Goal: Task Accomplishment & Management: Complete application form

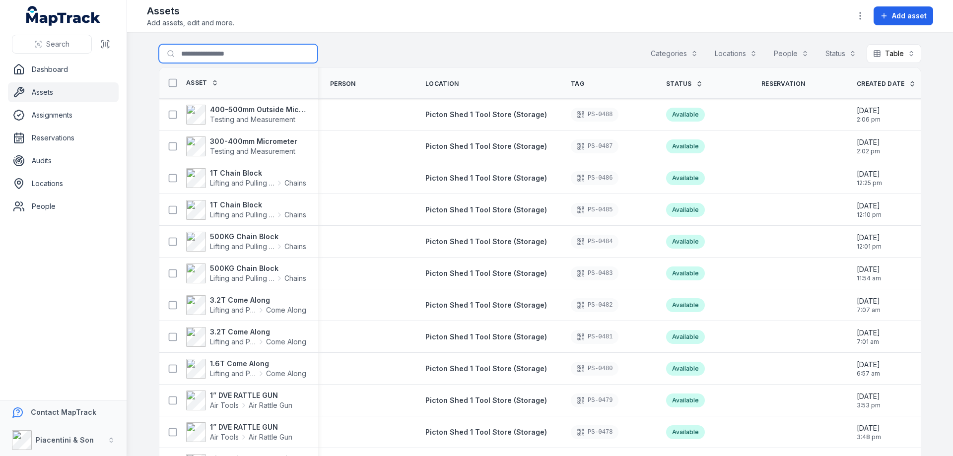
click at [214, 55] on input "Search for assets" at bounding box center [238, 53] width 159 height 19
type input "******"
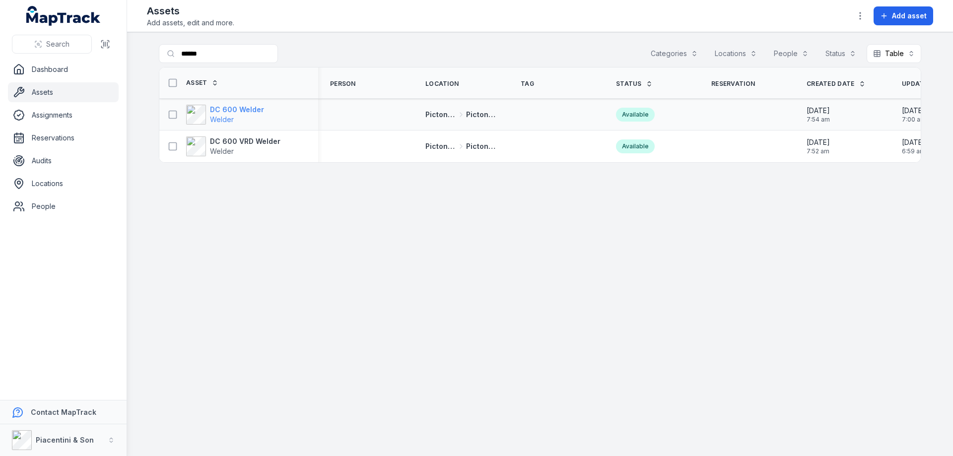
click at [215, 116] on span "Welder" at bounding box center [222, 119] width 24 height 8
click at [233, 145] on strong "DC 600 VRD Welder" at bounding box center [245, 142] width 71 height 10
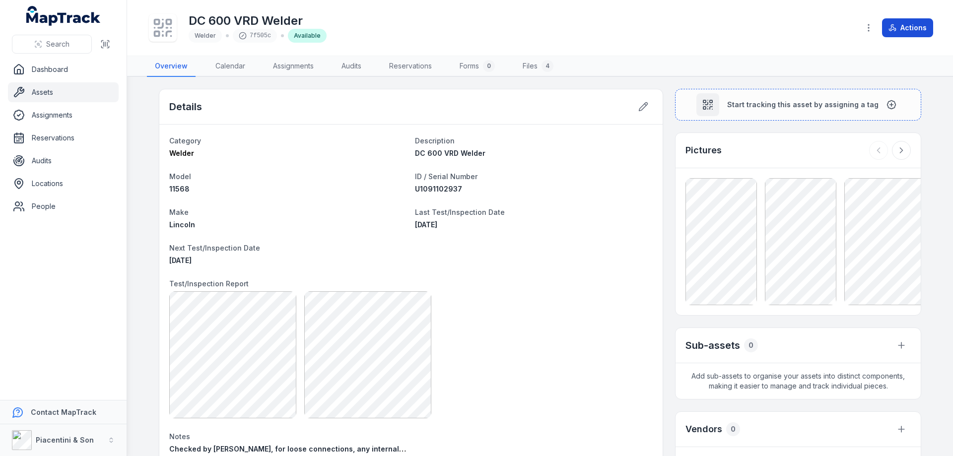
click at [920, 26] on button "Actions" at bounding box center [907, 27] width 51 height 19
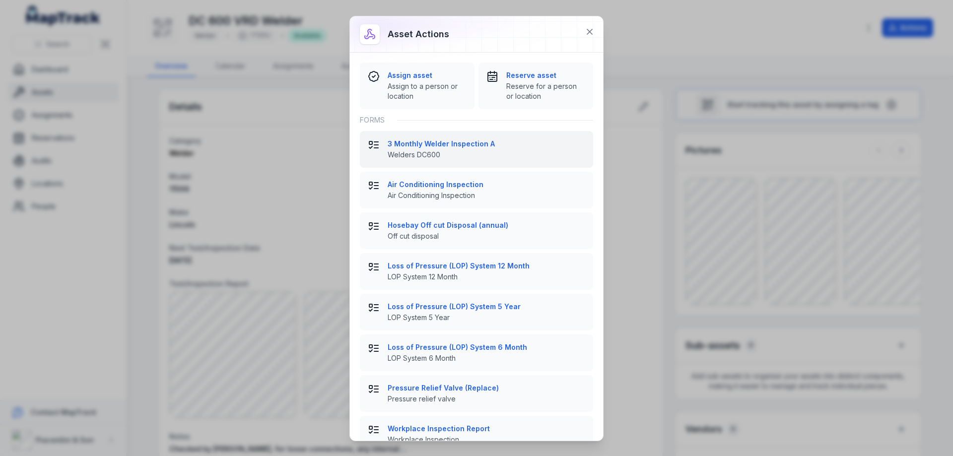
click at [422, 150] on span "Welders DC600" at bounding box center [487, 155] width 198 height 10
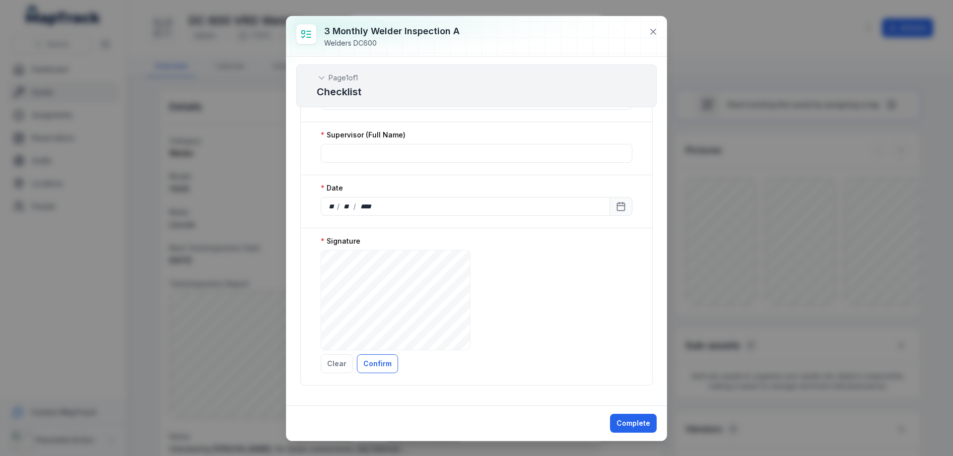
scroll to position [1390, 0]
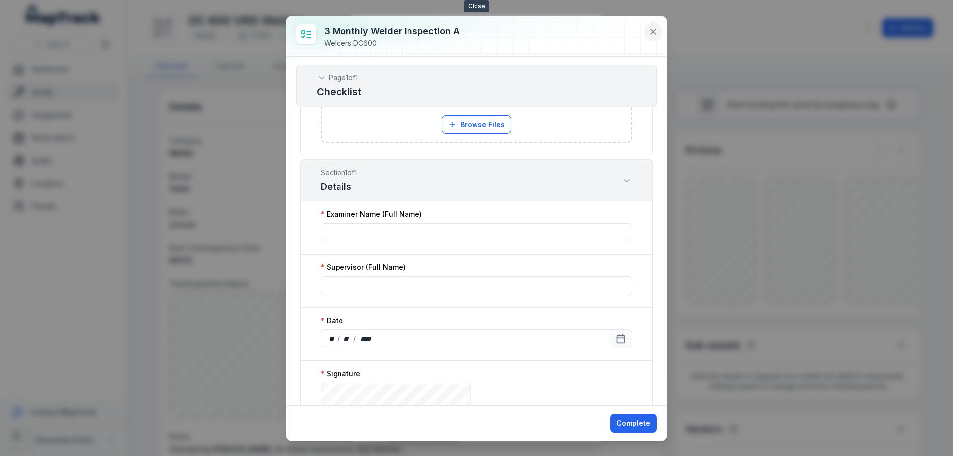
click at [652, 33] on icon at bounding box center [653, 31] width 5 height 5
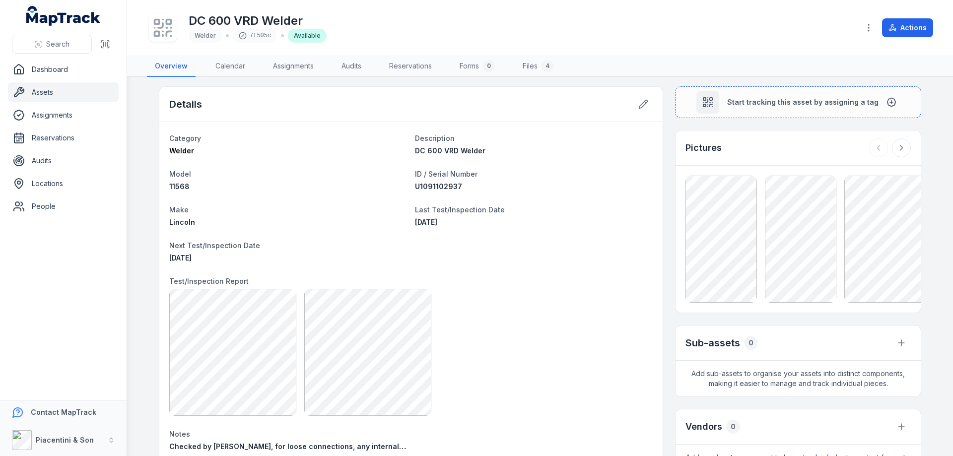
scroll to position [0, 0]
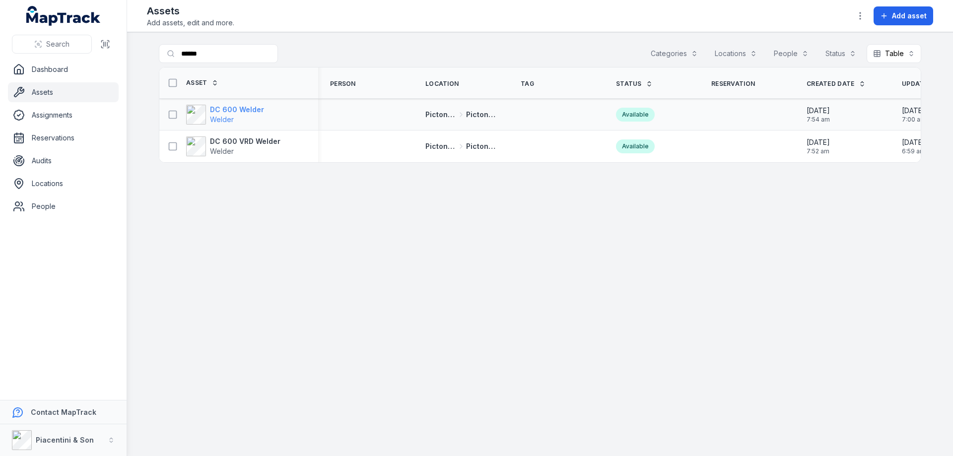
click at [208, 112] on div "DC 600 Welder Welder" at bounding box center [225, 115] width 78 height 20
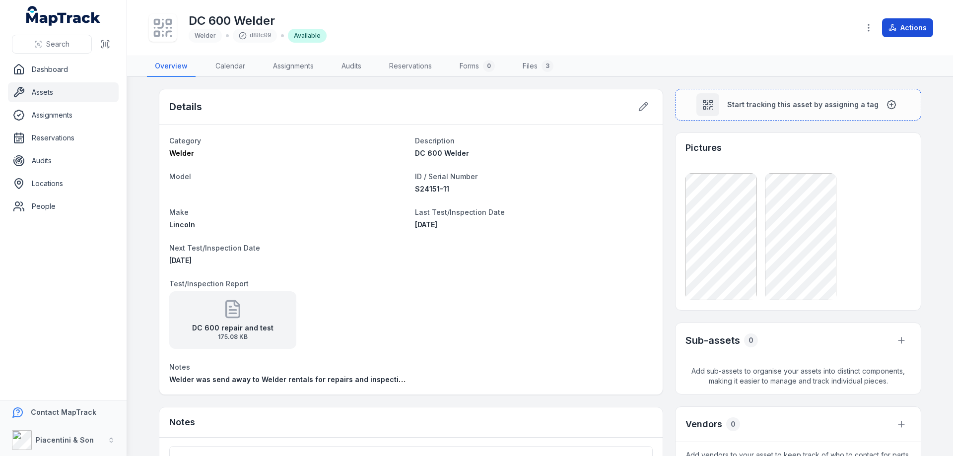
click at [921, 29] on button "Actions" at bounding box center [907, 27] width 51 height 19
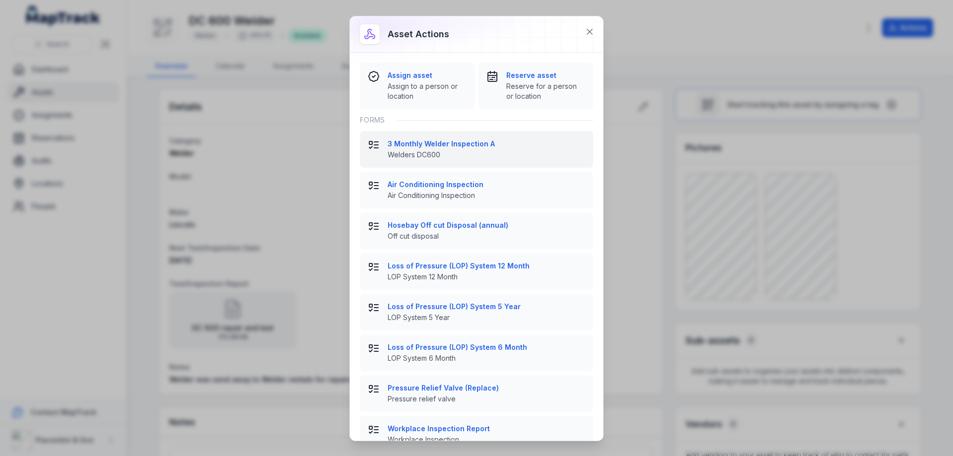
click at [409, 148] on strong "3 Monthly Welder Inspection A" at bounding box center [487, 144] width 198 height 10
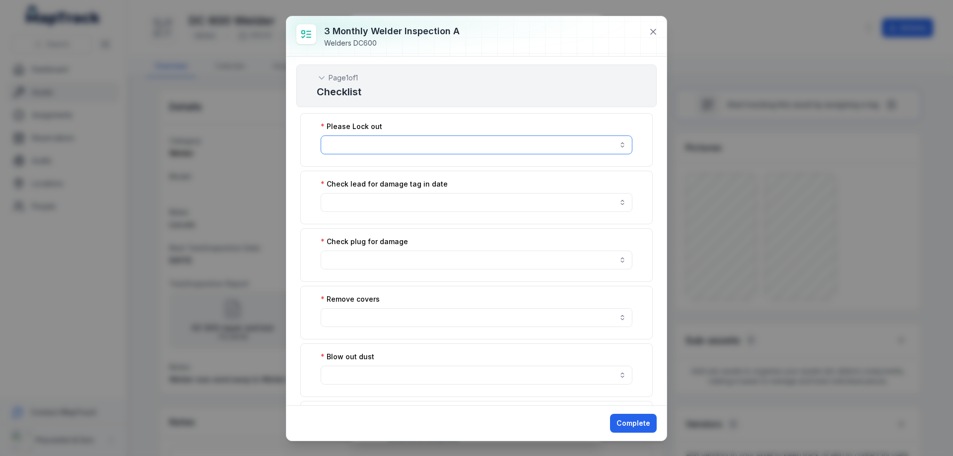
click at [607, 144] on button "button" at bounding box center [477, 145] width 312 height 19
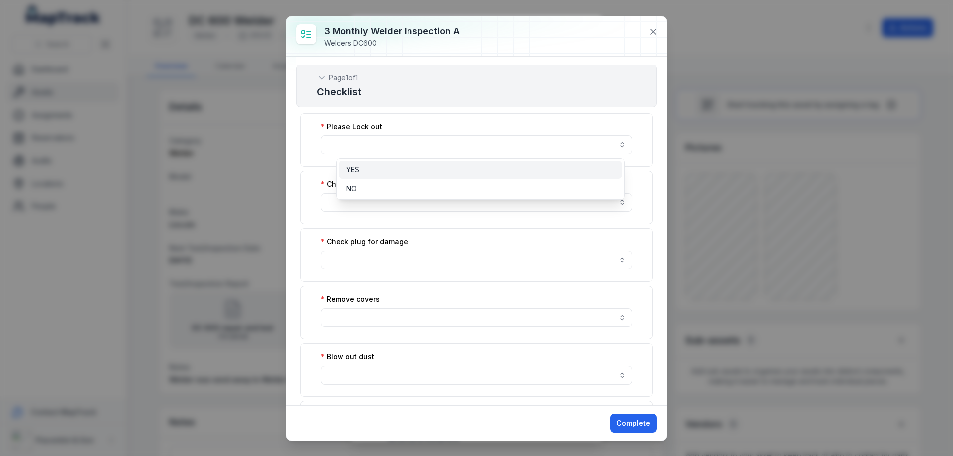
click at [382, 167] on div "YES" at bounding box center [481, 170] width 268 height 10
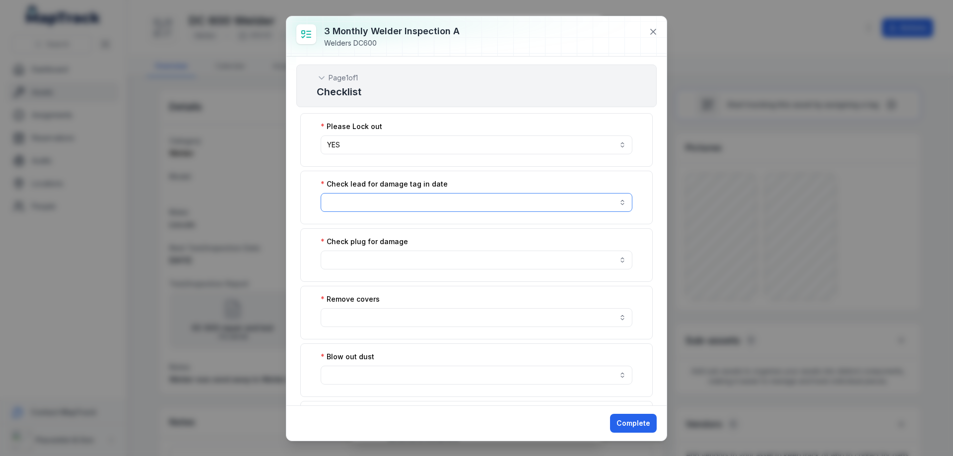
click at [618, 206] on button "button" at bounding box center [477, 202] width 312 height 19
click at [398, 224] on div "YES" at bounding box center [481, 227] width 268 height 10
click at [391, 259] on button "button" at bounding box center [477, 260] width 312 height 19
click at [372, 286] on div "YES" at bounding box center [481, 285] width 268 height 10
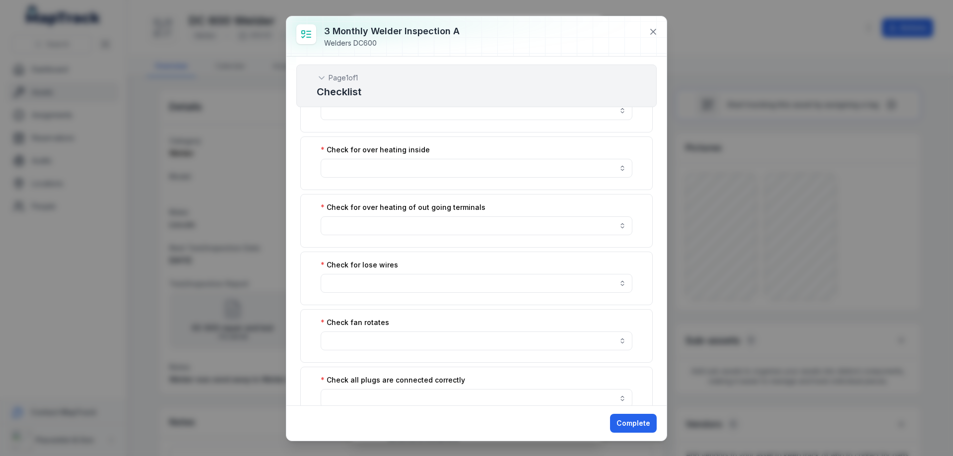
scroll to position [133, 0]
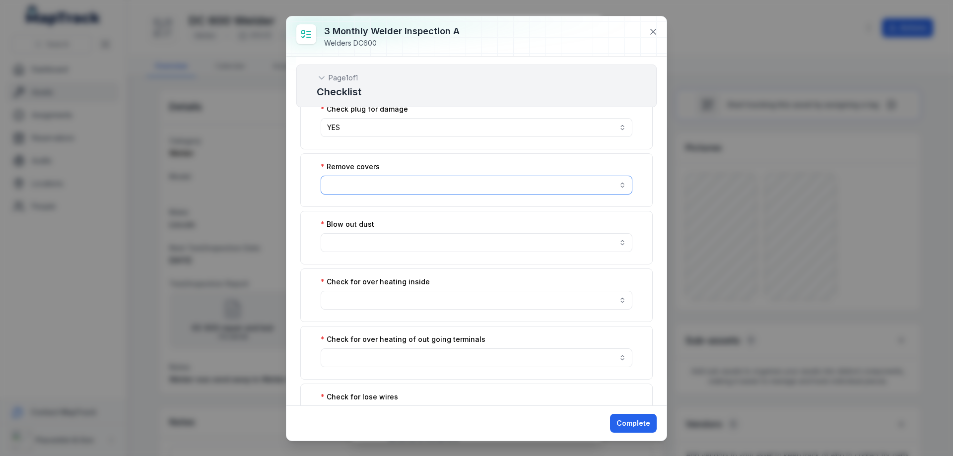
click at [412, 181] on button "button" at bounding box center [477, 185] width 312 height 19
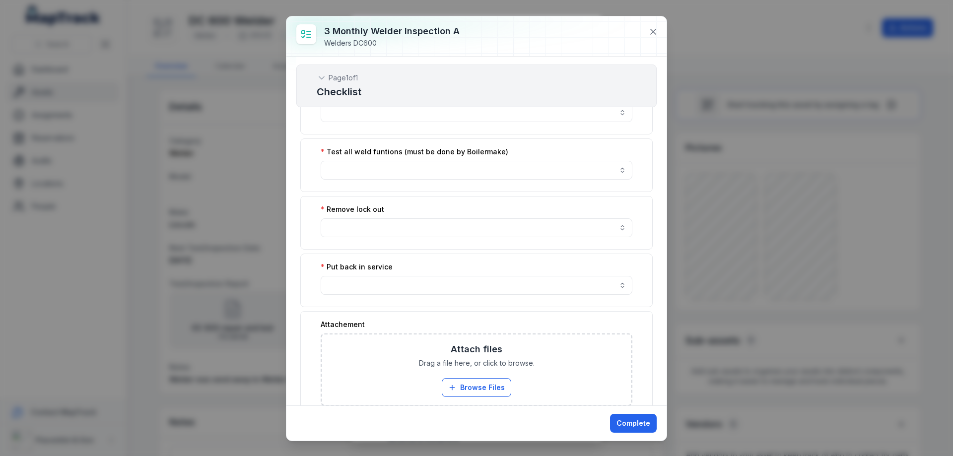
scroll to position [1057, 0]
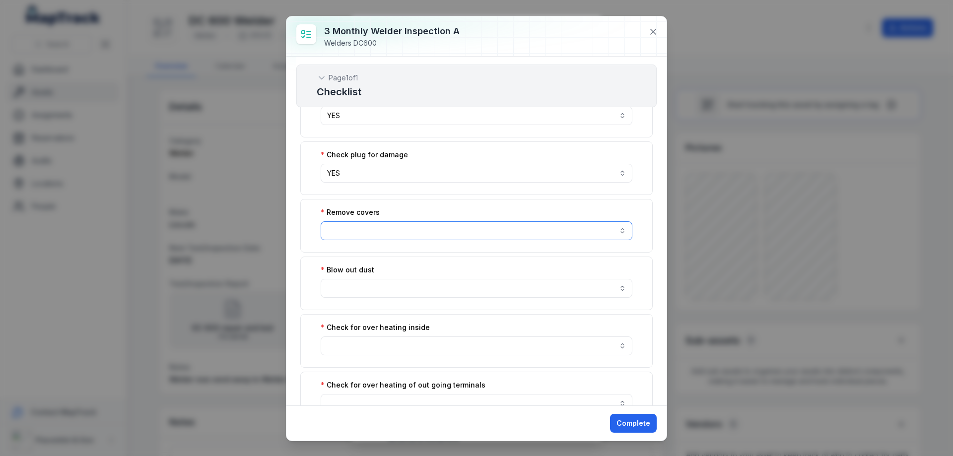
click at [620, 230] on button "button" at bounding box center [477, 230] width 312 height 19
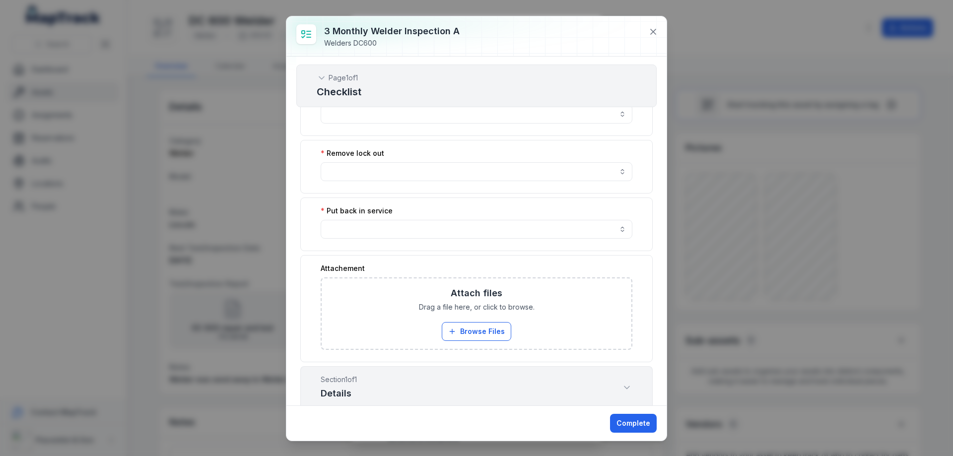
scroll to position [1146, 0]
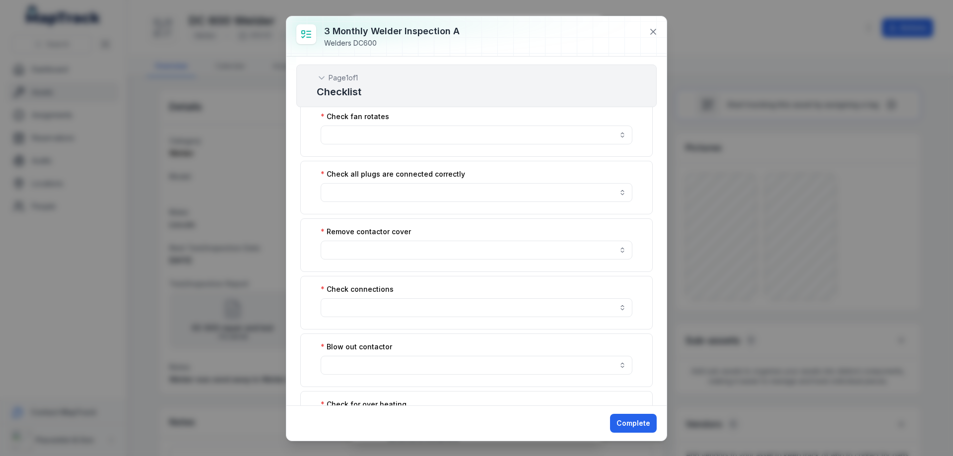
scroll to position [0, 0]
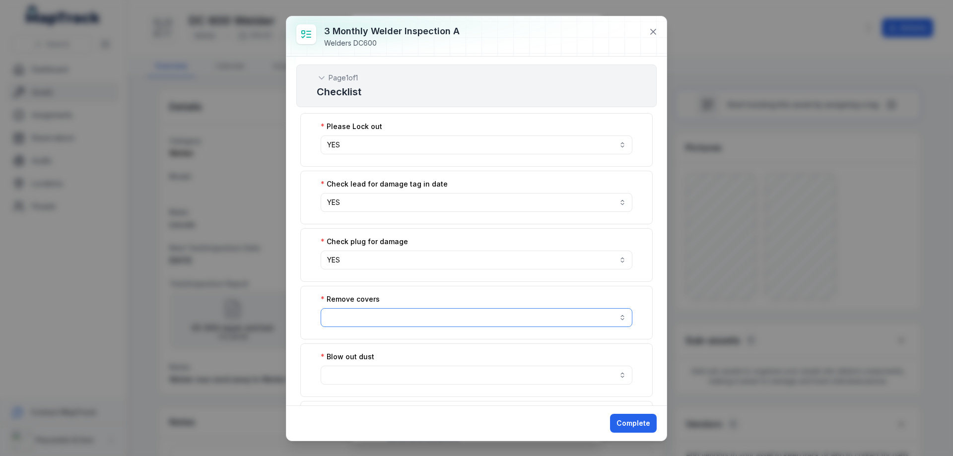
click at [614, 317] on button "button" at bounding box center [477, 317] width 312 height 19
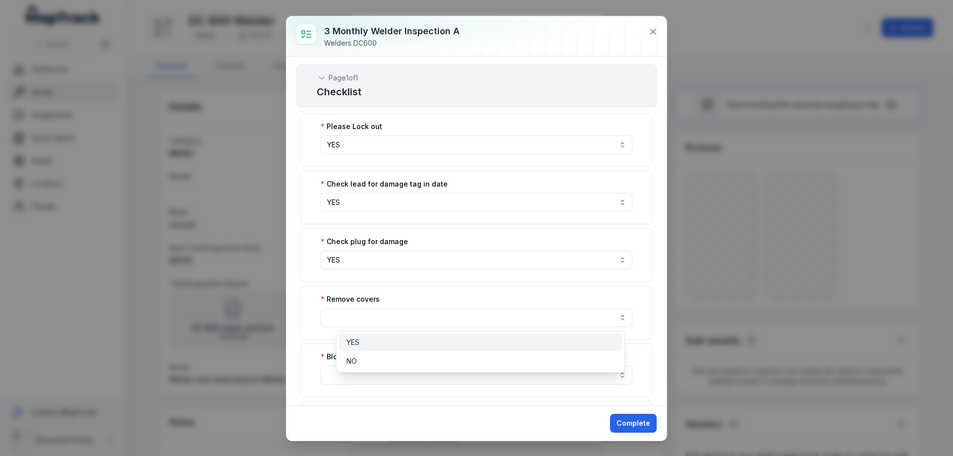
click at [469, 341] on div "YES" at bounding box center [481, 343] width 268 height 10
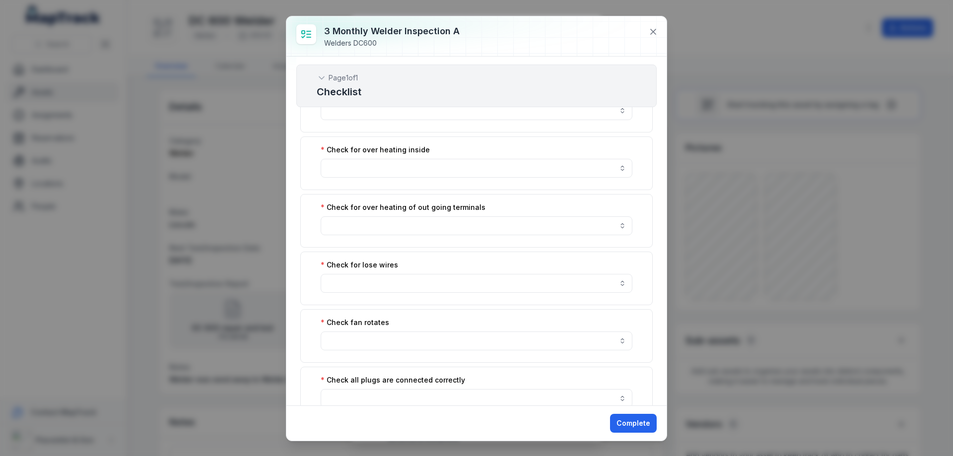
scroll to position [133, 0]
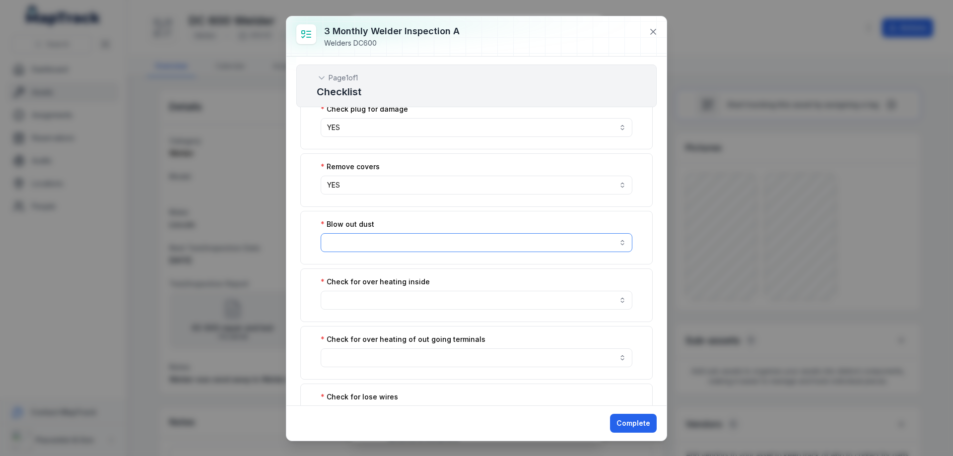
click at [617, 239] on button "button" at bounding box center [477, 242] width 312 height 19
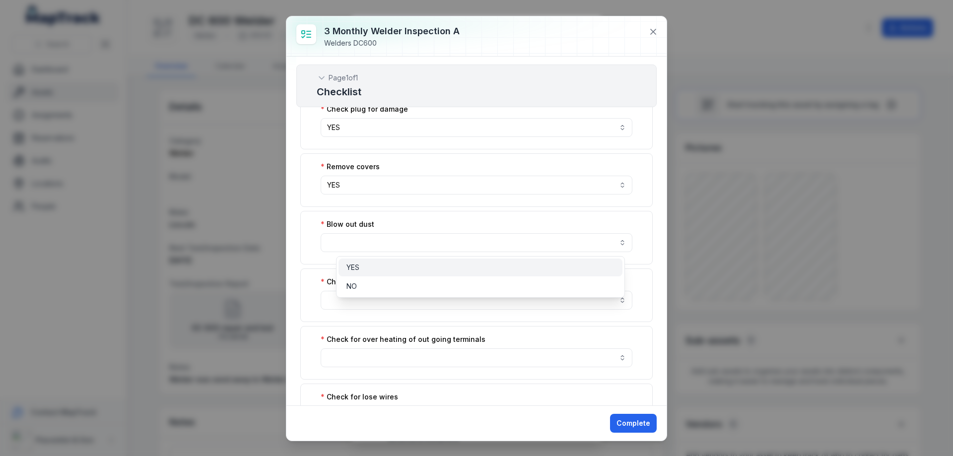
click at [381, 264] on div "YES" at bounding box center [481, 268] width 268 height 10
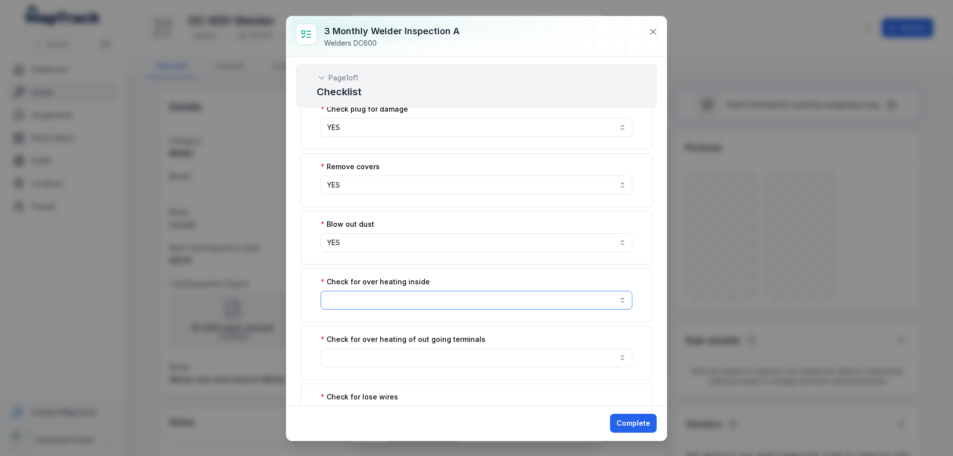
click at [394, 303] on button "button" at bounding box center [477, 300] width 312 height 19
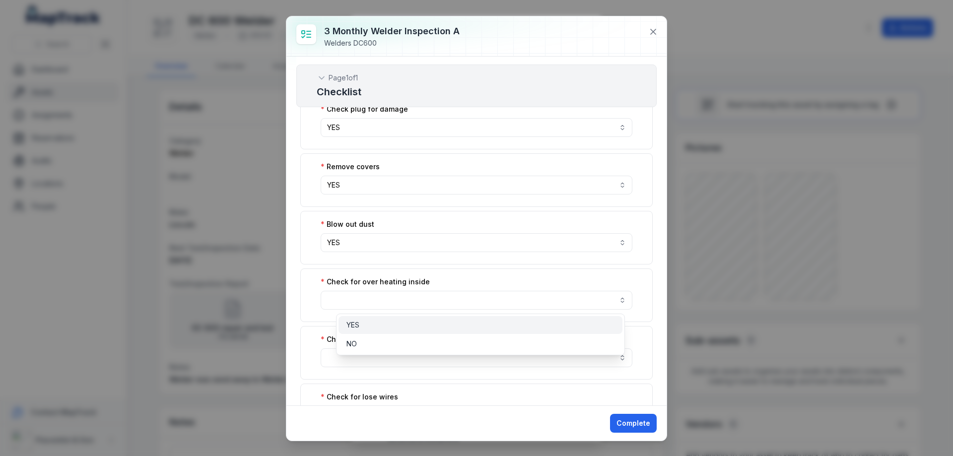
click at [404, 322] on div "YES" at bounding box center [481, 325] width 268 height 10
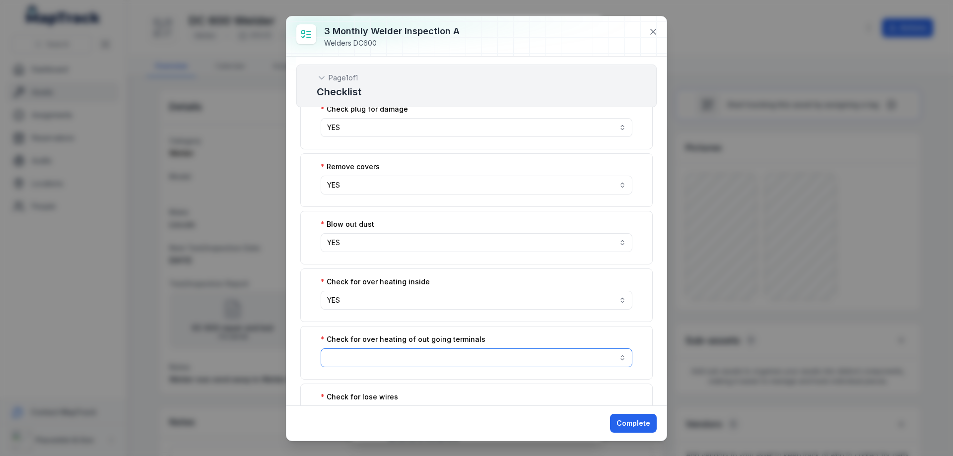
click at [403, 359] on button "button" at bounding box center [477, 358] width 312 height 19
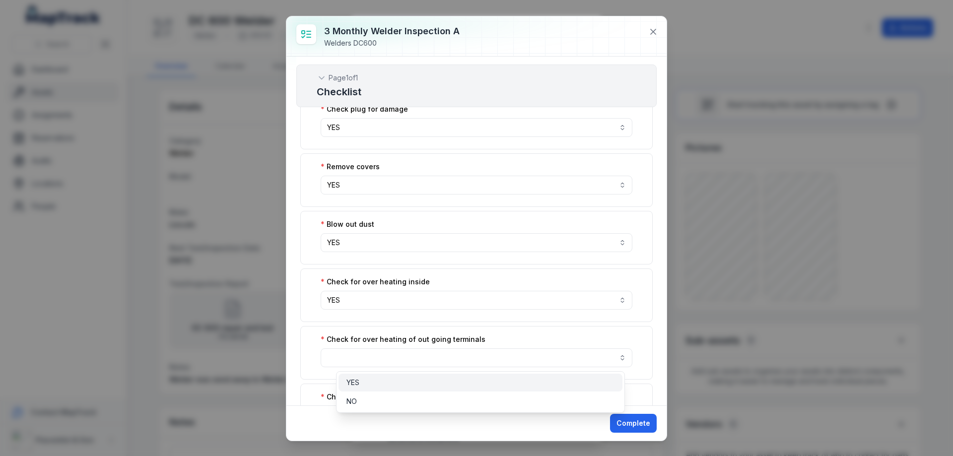
click at [403, 382] on div "YES" at bounding box center [481, 383] width 268 height 10
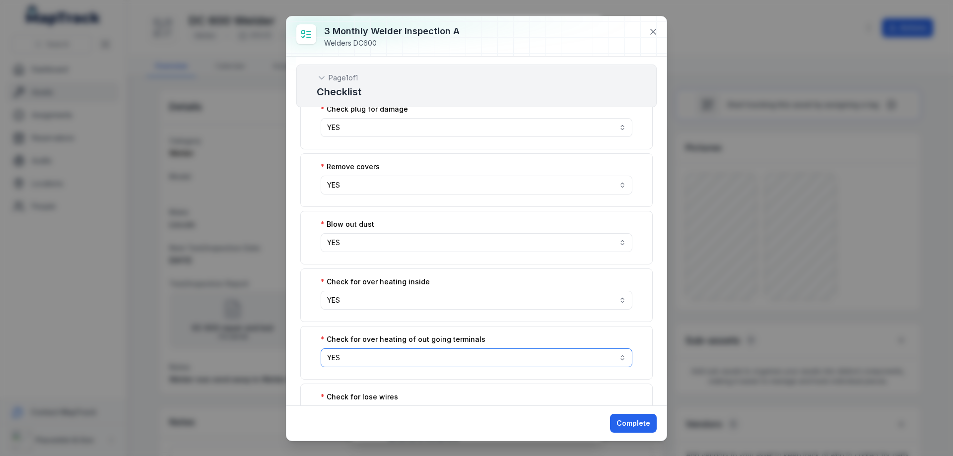
scroll to position [265, 0]
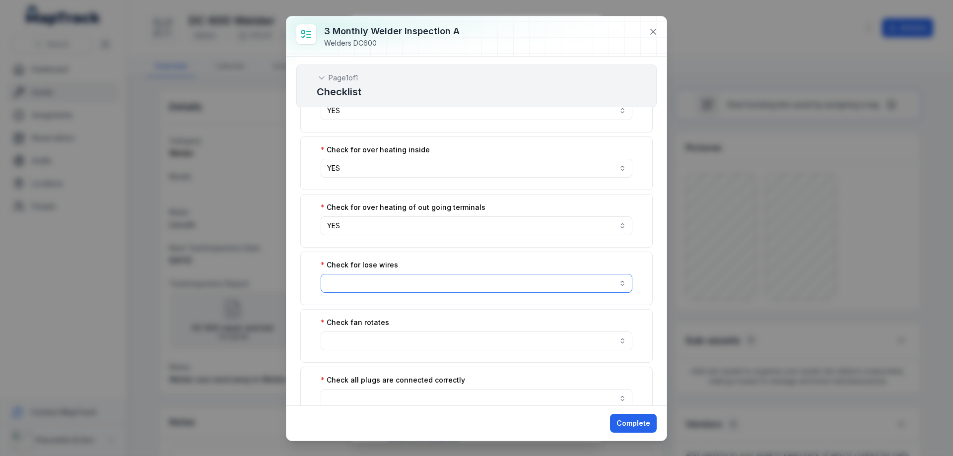
click at [399, 282] on button "button" at bounding box center [477, 283] width 312 height 19
click at [391, 310] on div "YES" at bounding box center [481, 308] width 268 height 10
click at [385, 340] on button "button" at bounding box center [477, 341] width 312 height 19
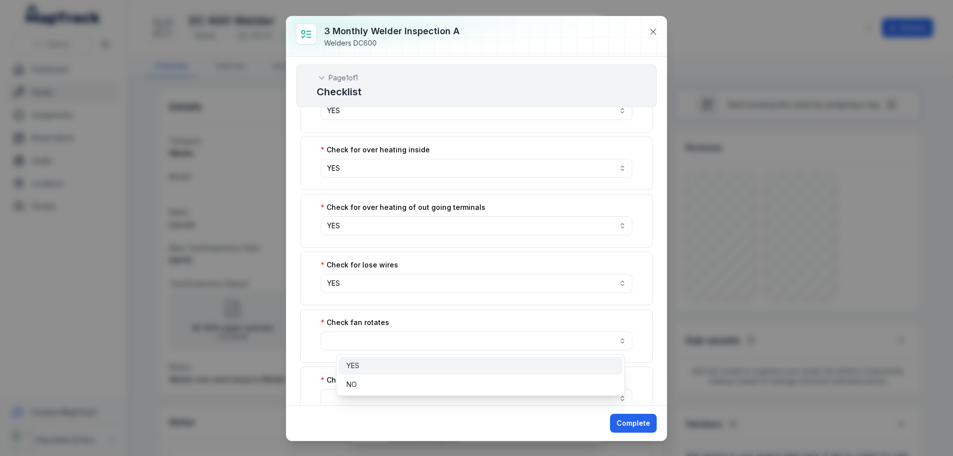
click at [386, 365] on div "YES" at bounding box center [481, 366] width 268 height 10
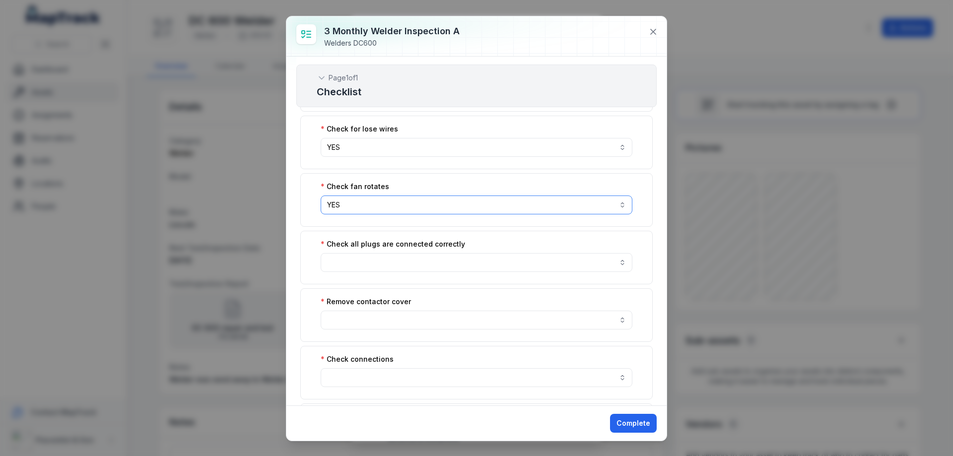
scroll to position [530, 0]
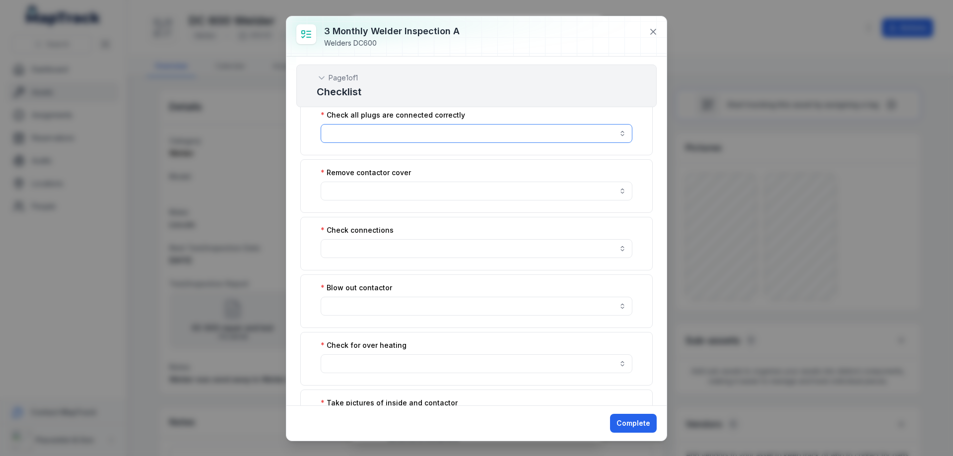
click at [383, 135] on button "button" at bounding box center [477, 133] width 312 height 19
click at [381, 160] on div "YES" at bounding box center [481, 158] width 268 height 10
click at [379, 189] on button "button" at bounding box center [477, 191] width 312 height 19
click at [379, 217] on div "YES" at bounding box center [481, 216] width 268 height 10
click at [379, 243] on button "button" at bounding box center [477, 248] width 312 height 19
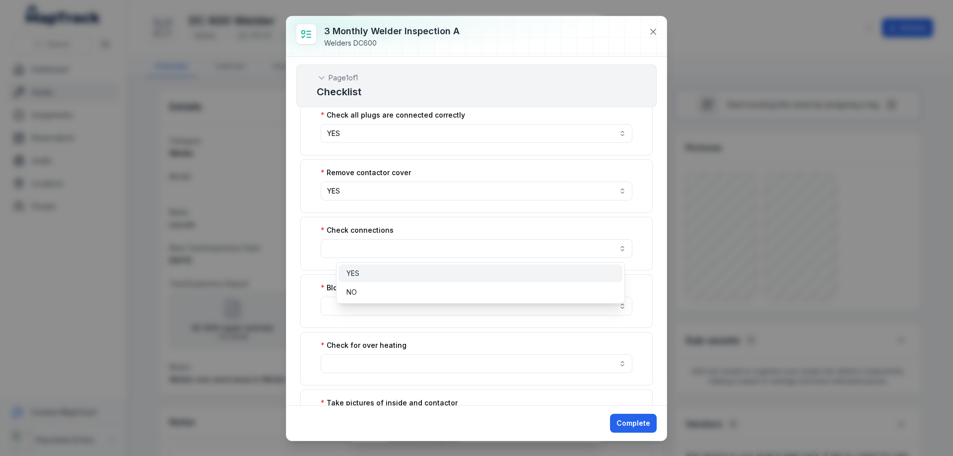
click at [384, 272] on div "YES" at bounding box center [481, 274] width 268 height 10
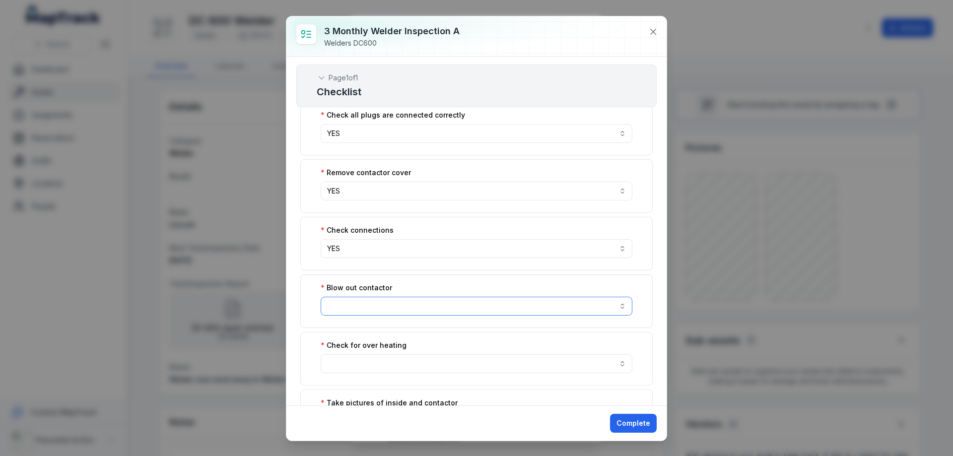
click at [389, 304] on button "button" at bounding box center [477, 306] width 312 height 19
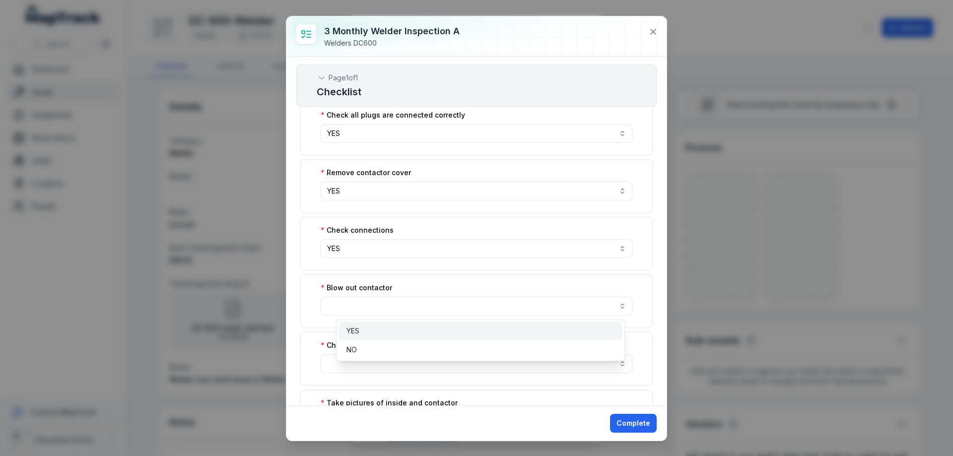
click at [392, 329] on div "YES" at bounding box center [481, 331] width 268 height 10
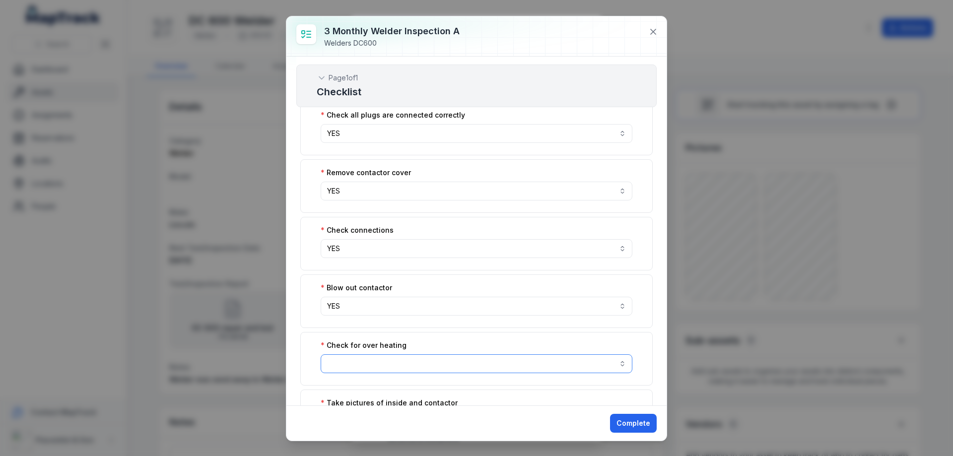
click at [379, 362] on button "button" at bounding box center [477, 364] width 312 height 19
click at [361, 388] on div "YES" at bounding box center [481, 389] width 268 height 10
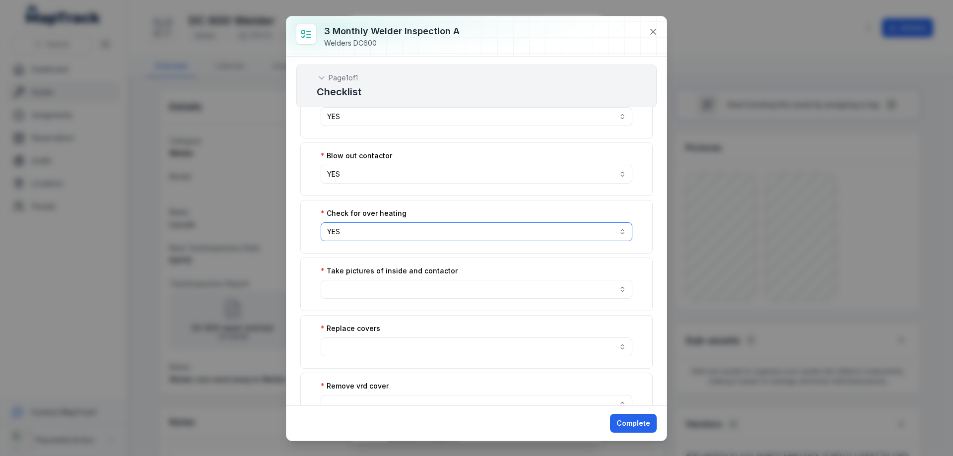
scroll to position [795, 0]
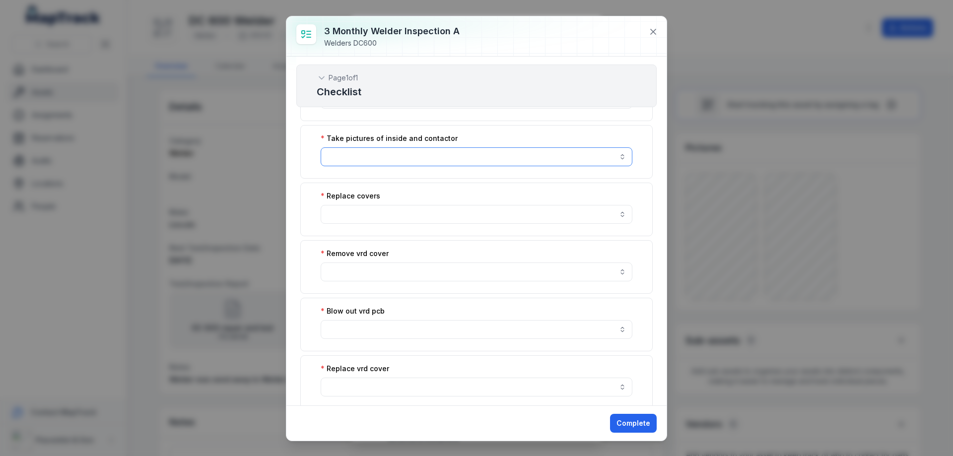
click at [375, 160] on button "button" at bounding box center [477, 156] width 312 height 19
click at [374, 176] on div "YES" at bounding box center [481, 182] width 284 height 18
click at [375, 214] on button "button" at bounding box center [477, 214] width 312 height 19
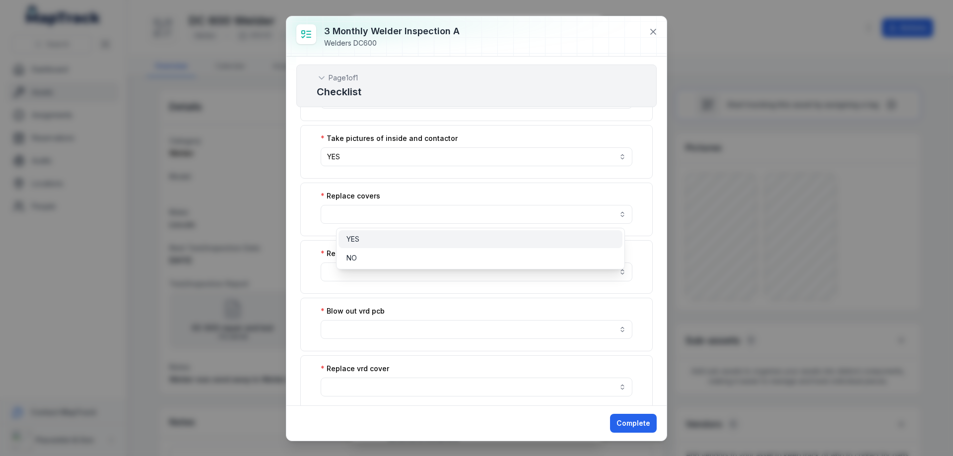
click at [379, 239] on div "YES" at bounding box center [481, 239] width 268 height 10
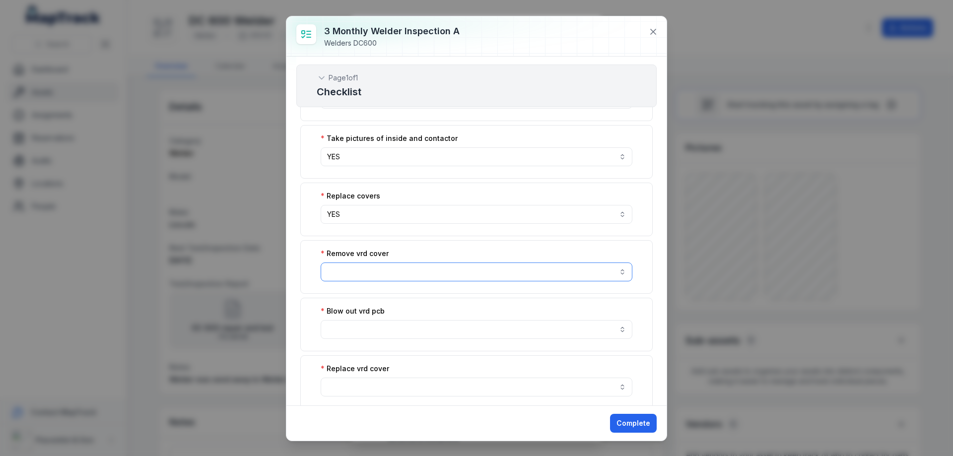
click at [377, 272] on button "button" at bounding box center [477, 272] width 312 height 19
click at [372, 294] on div "YES" at bounding box center [481, 297] width 268 height 10
click at [391, 326] on button "button" at bounding box center [477, 329] width 312 height 19
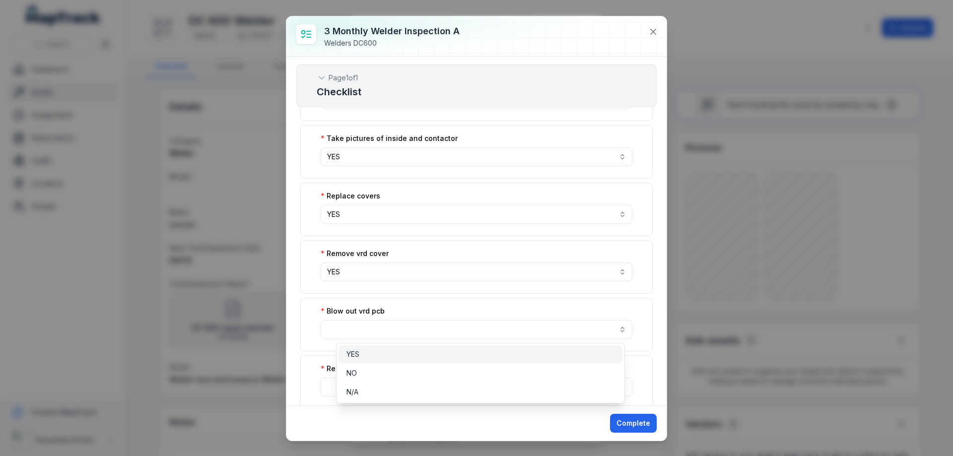
click at [387, 356] on div "YES" at bounding box center [481, 355] width 268 height 10
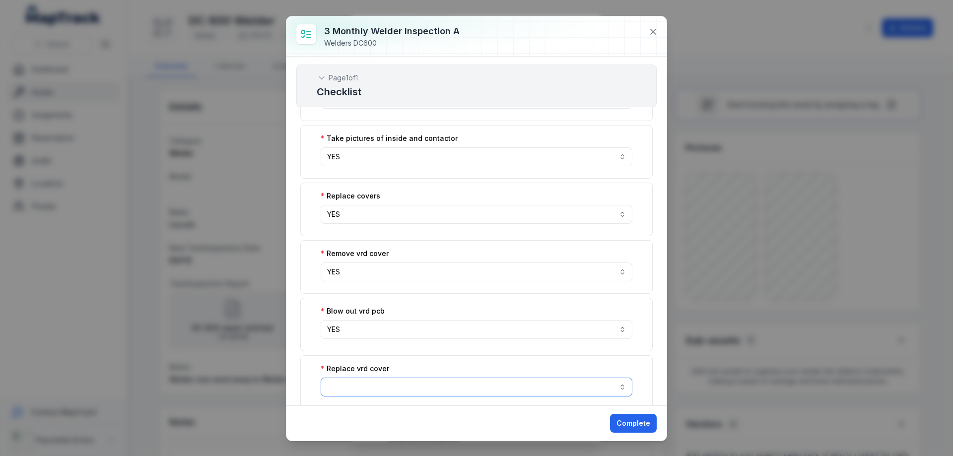
click at [420, 378] on button "button" at bounding box center [477, 387] width 312 height 19
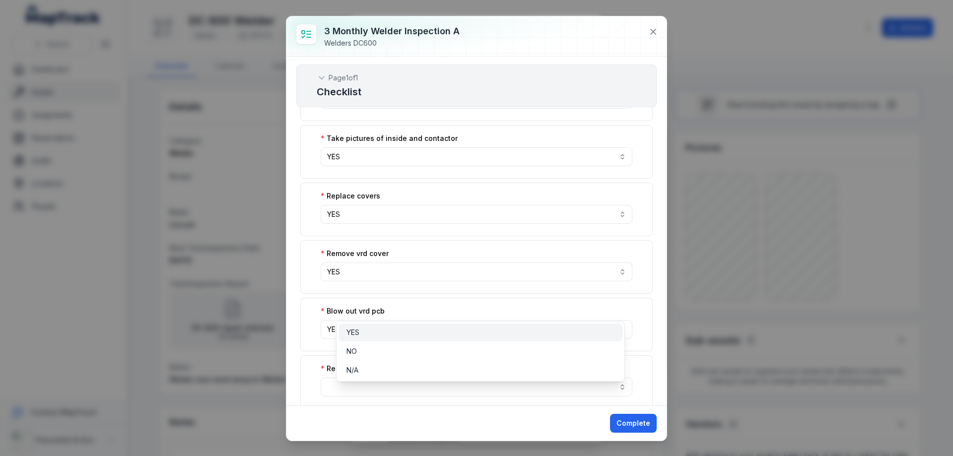
click at [375, 332] on div "YES" at bounding box center [481, 333] width 268 height 10
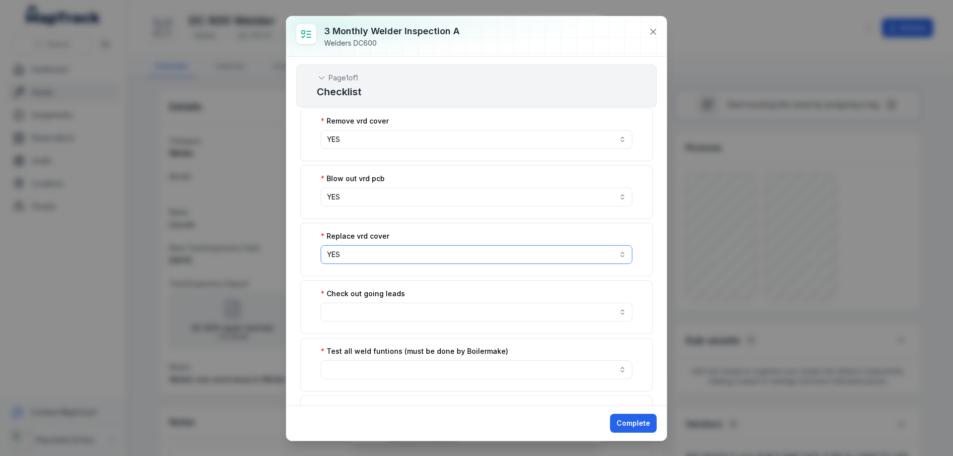
scroll to position [1059, 0]
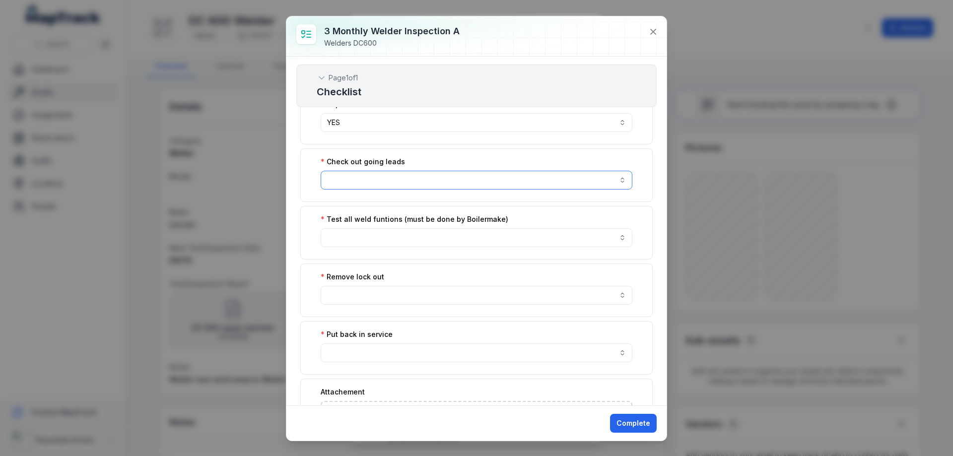
click at [384, 171] on button "button" at bounding box center [477, 180] width 312 height 19
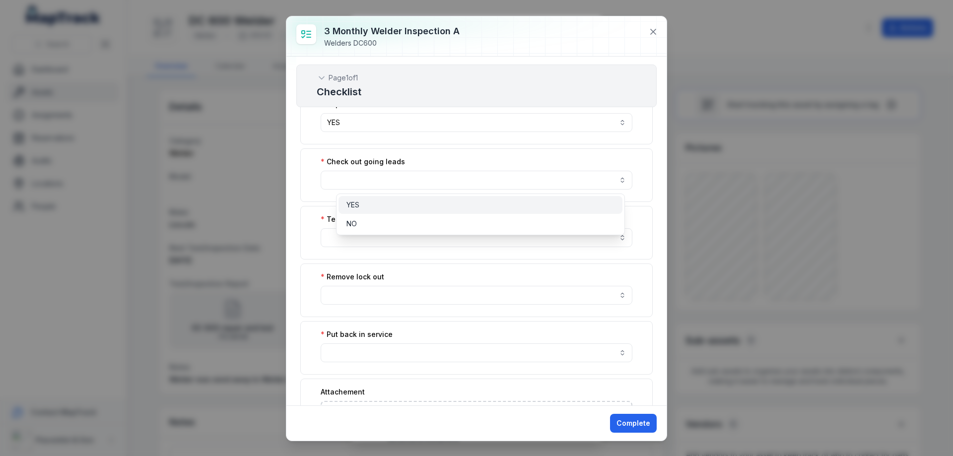
click at [382, 204] on div "YES" at bounding box center [481, 205] width 268 height 10
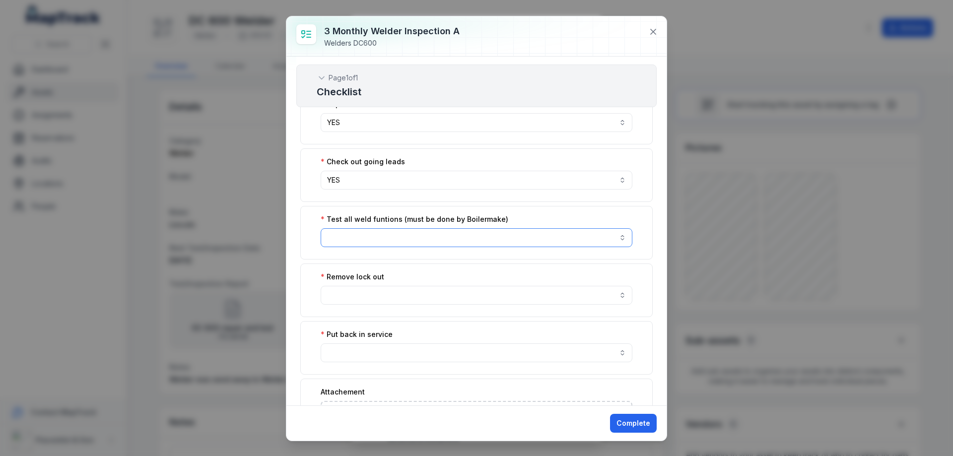
click at [382, 233] on button "button" at bounding box center [477, 237] width 312 height 19
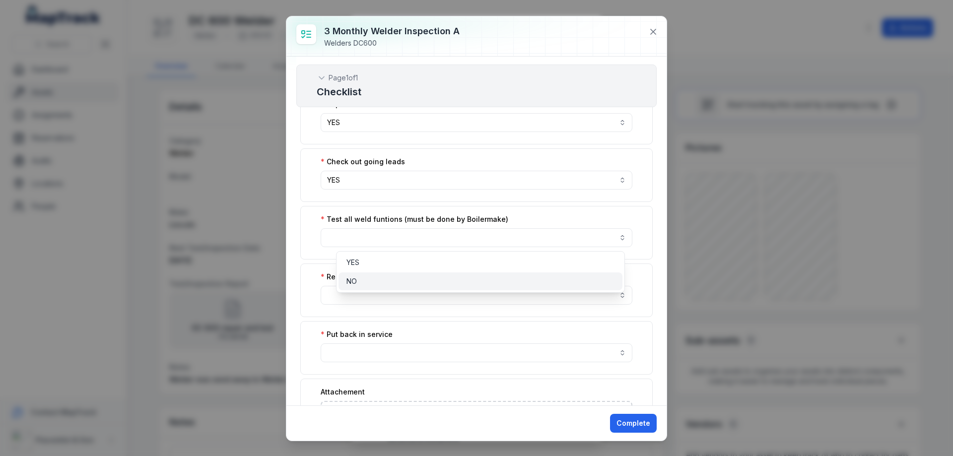
click at [373, 281] on div "NO" at bounding box center [481, 282] width 268 height 10
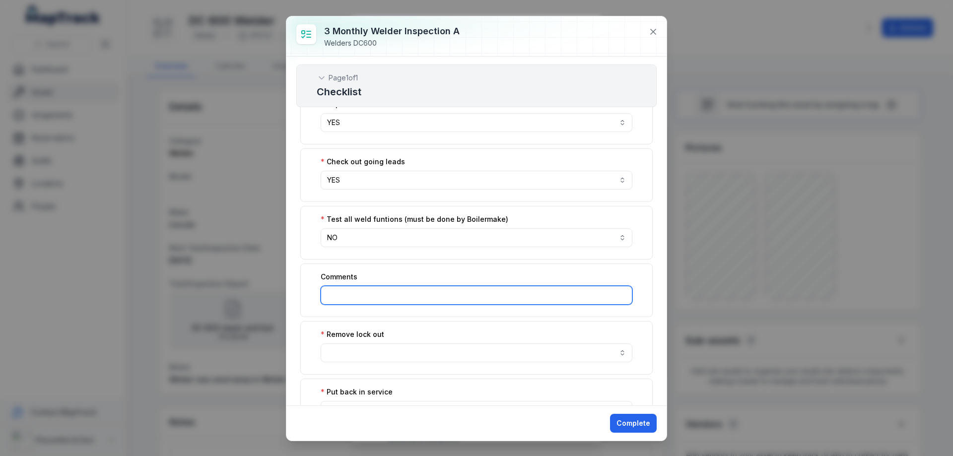
click at [376, 294] on input ":rds:-form-item-label" at bounding box center [477, 295] width 312 height 19
click at [361, 294] on input "**********" at bounding box center [477, 295] width 312 height 19
click at [497, 290] on input "**********" at bounding box center [477, 295] width 312 height 19
type input "**********"
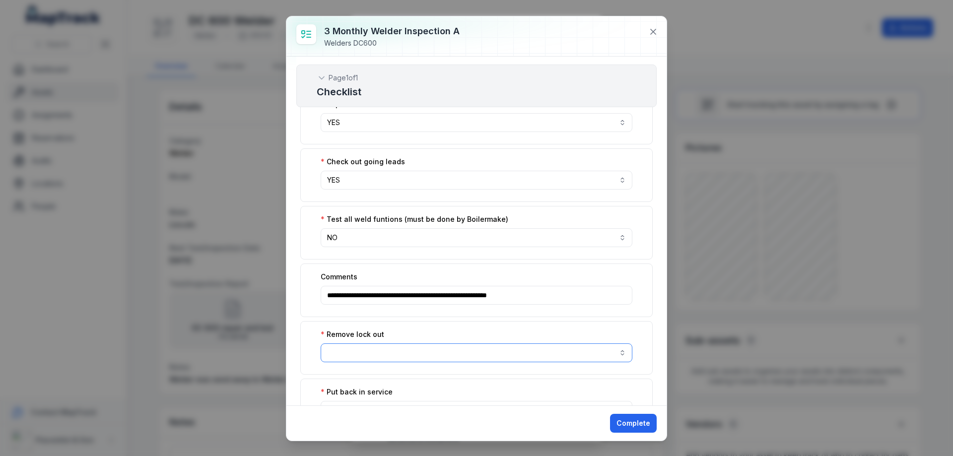
click at [459, 353] on button "button" at bounding box center [477, 353] width 312 height 19
click at [430, 374] on div "YES" at bounding box center [481, 378] width 268 height 10
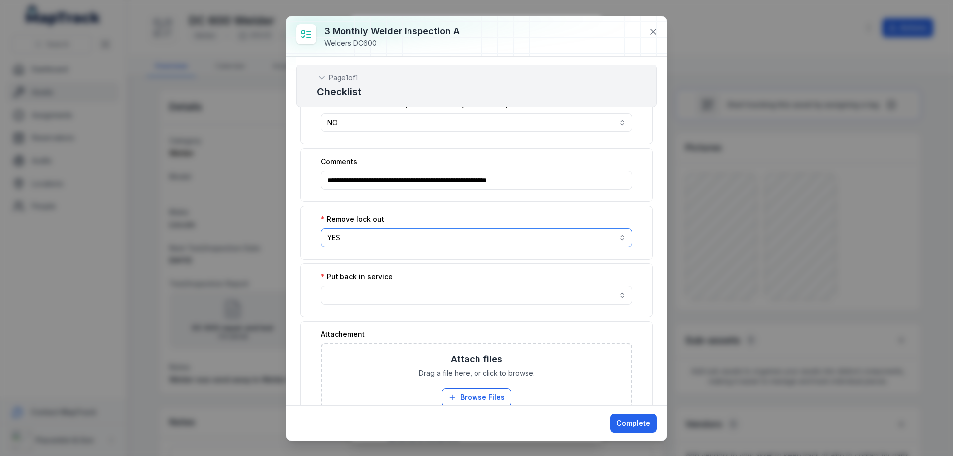
scroll to position [1324, 0]
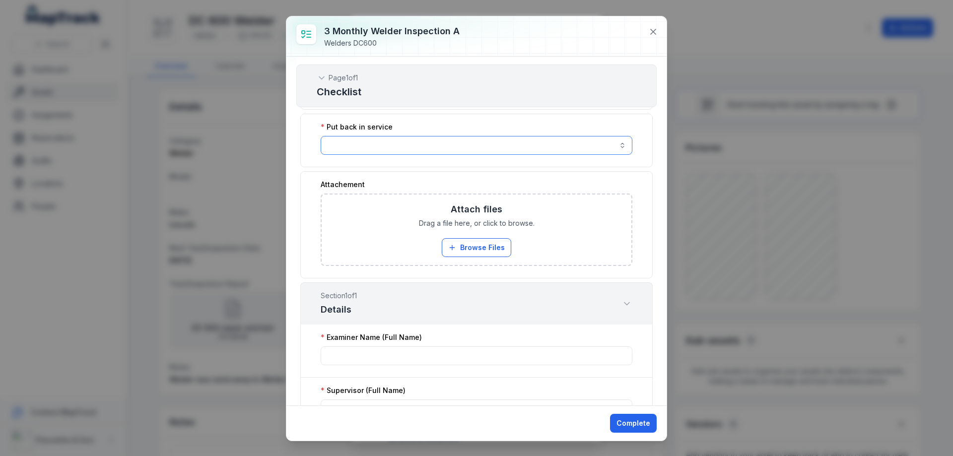
click at [403, 142] on button "button" at bounding box center [477, 145] width 312 height 19
click at [396, 167] on div "YES" at bounding box center [481, 170] width 268 height 10
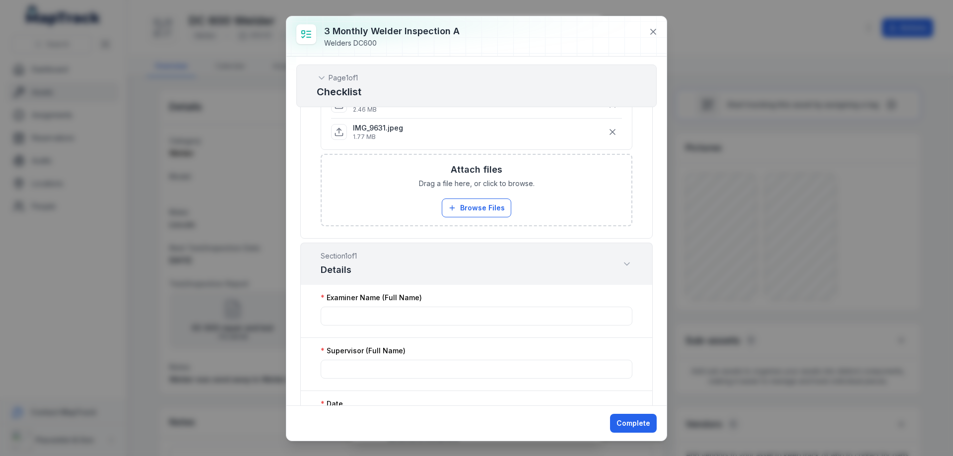
scroll to position [1543, 0]
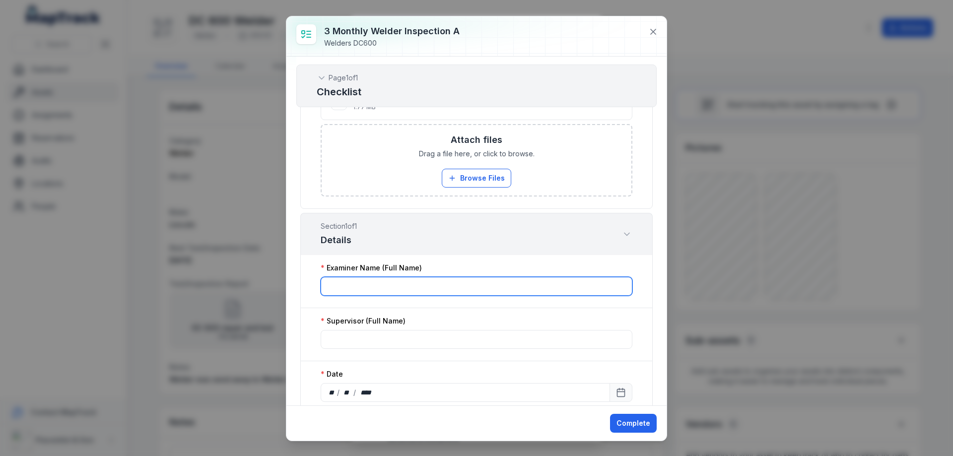
click at [481, 289] on input ":rbg:-form-item-label" at bounding box center [477, 286] width 312 height 19
click at [339, 286] on input "**********" at bounding box center [477, 286] width 312 height 19
type input "**********"
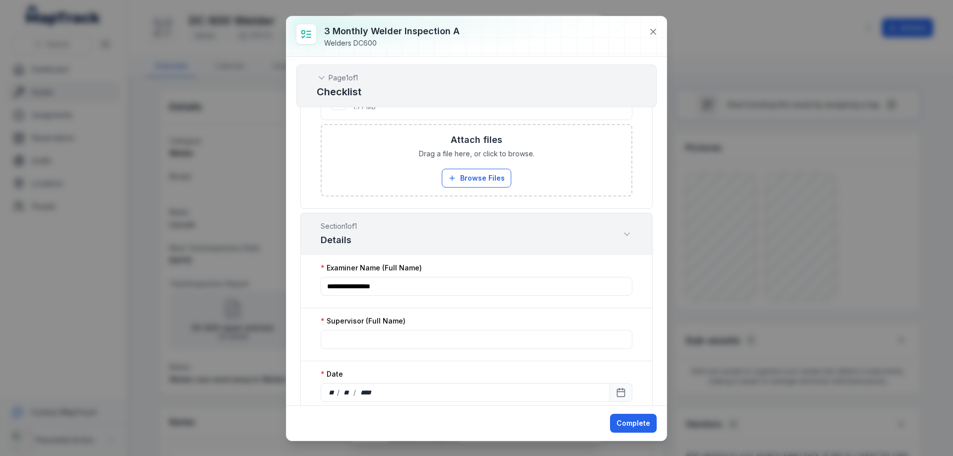
drag, startPoint x: 369, startPoint y: 287, endPoint x: 421, endPoint y: 310, distance: 56.9
click at [421, 310] on div "Supervisor (Full Name)" at bounding box center [476, 334] width 353 height 53
click at [395, 343] on input ":rbh:-form-item-label" at bounding box center [477, 339] width 312 height 19
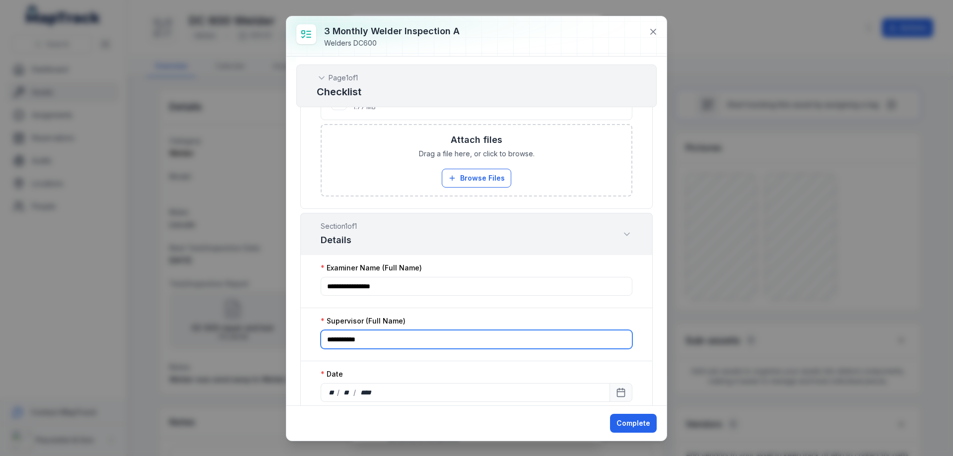
scroll to position [1675, 0]
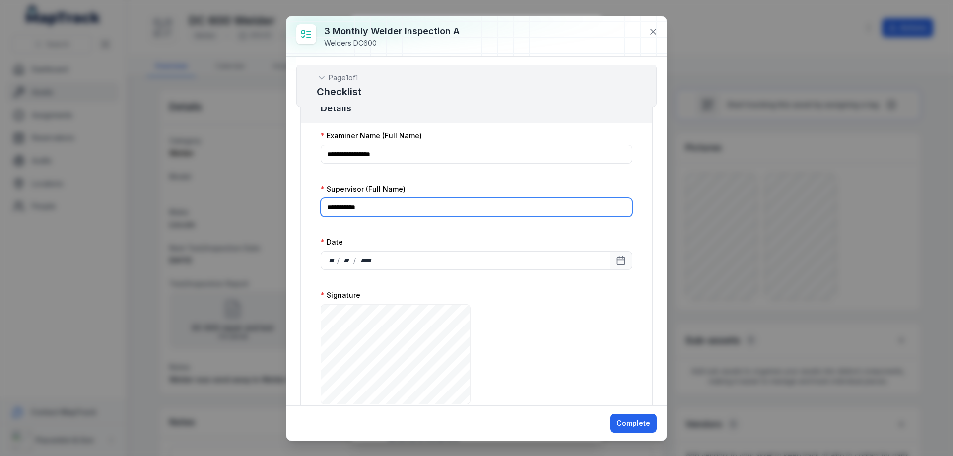
type input "**********"
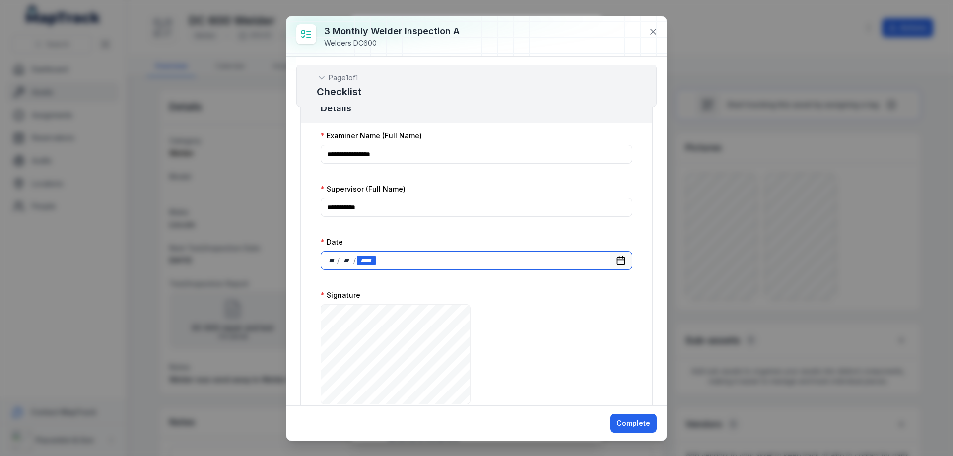
click at [372, 262] on div "****" at bounding box center [366, 261] width 18 height 10
click at [616, 259] on icon "Calendar" at bounding box center [621, 261] width 10 height 10
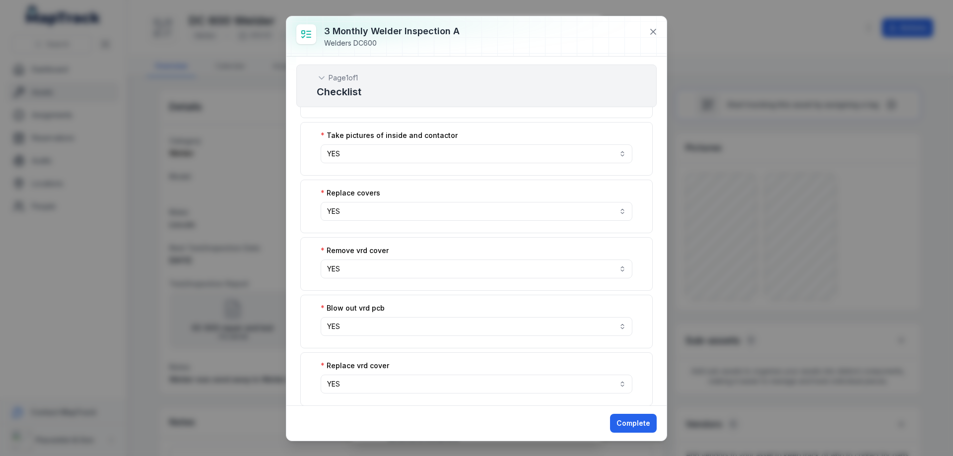
scroll to position [1729, 0]
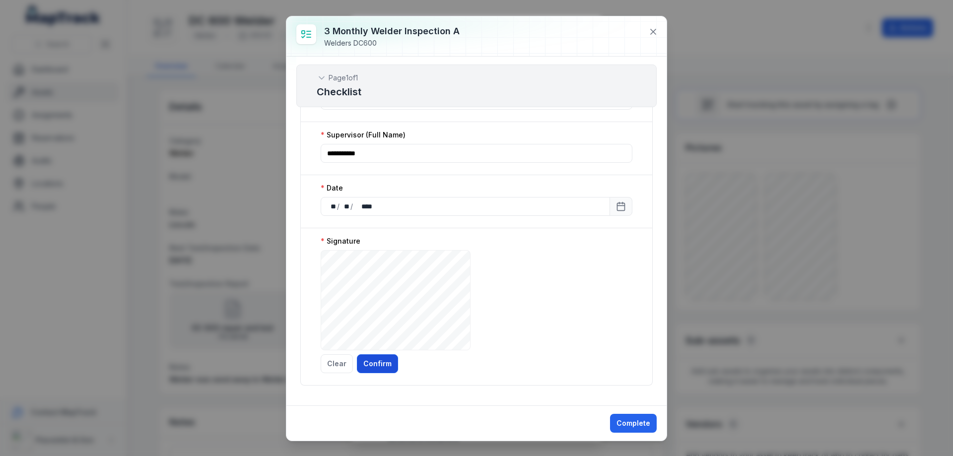
click at [378, 368] on button "Confirm" at bounding box center [377, 364] width 41 height 19
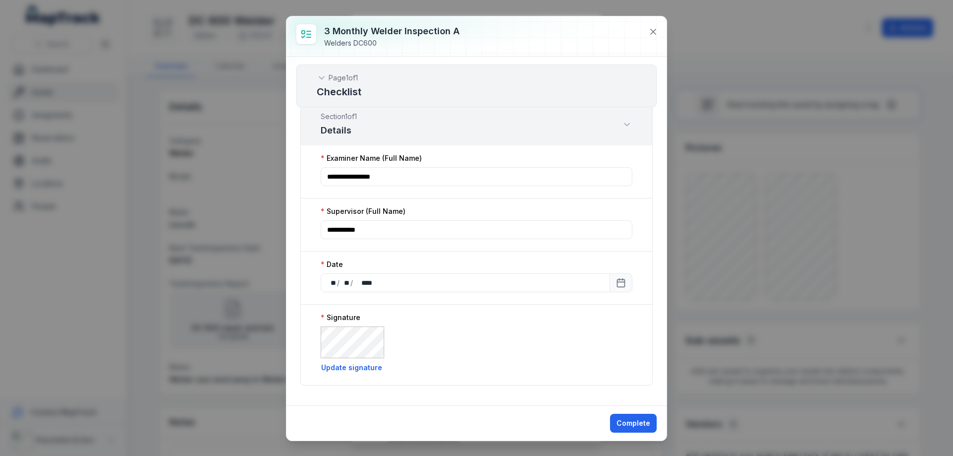
scroll to position [1653, 0]
click at [636, 427] on button "Complete" at bounding box center [633, 423] width 47 height 19
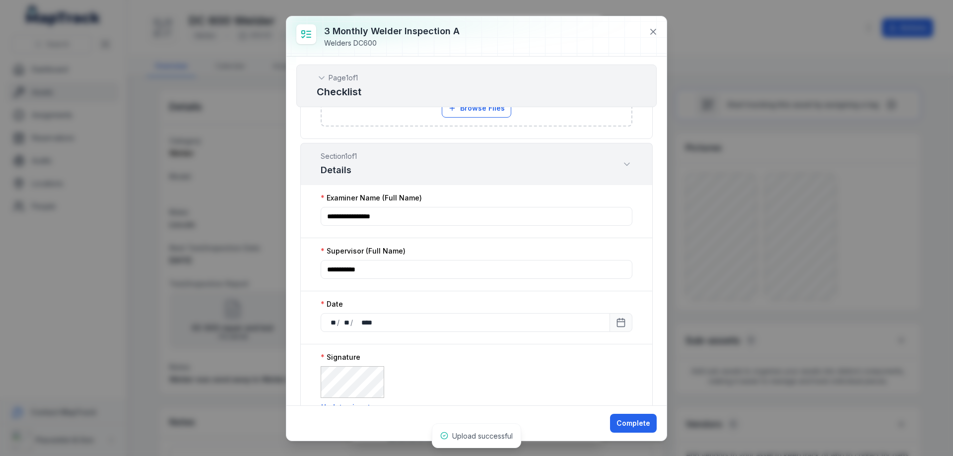
scroll to position [1692, 0]
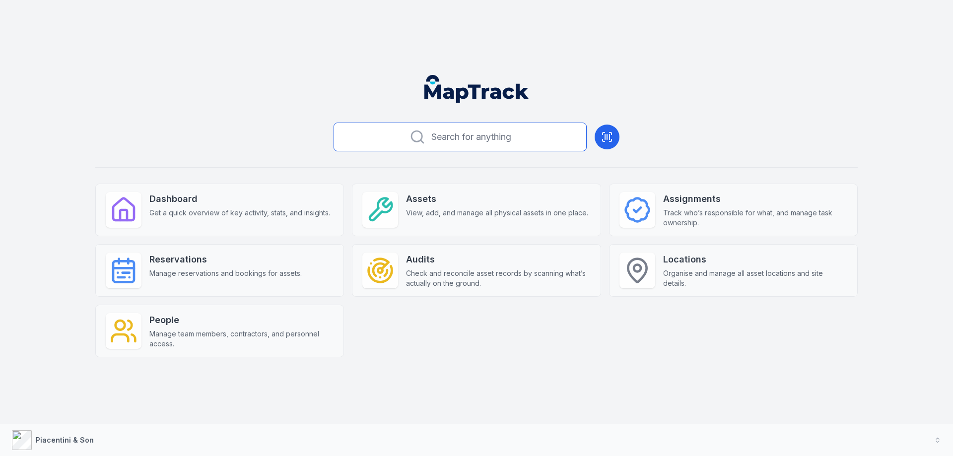
click at [441, 129] on button "Search for anything" at bounding box center [460, 137] width 253 height 29
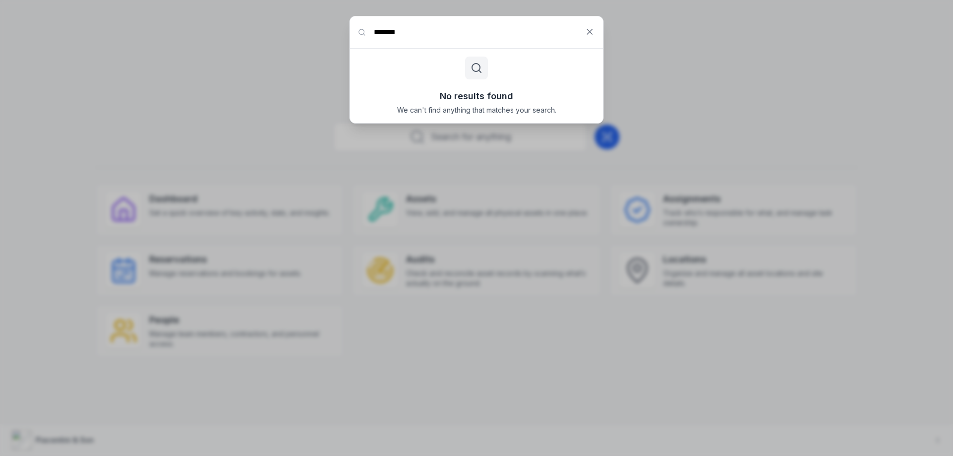
drag, startPoint x: 383, startPoint y: 33, endPoint x: 361, endPoint y: 35, distance: 21.9
click at [361, 35] on input "*******" at bounding box center [476, 32] width 253 height 32
click at [495, 35] on input "****" at bounding box center [476, 32] width 253 height 32
type input "****"
click at [591, 36] on icon at bounding box center [590, 32] width 10 height 10
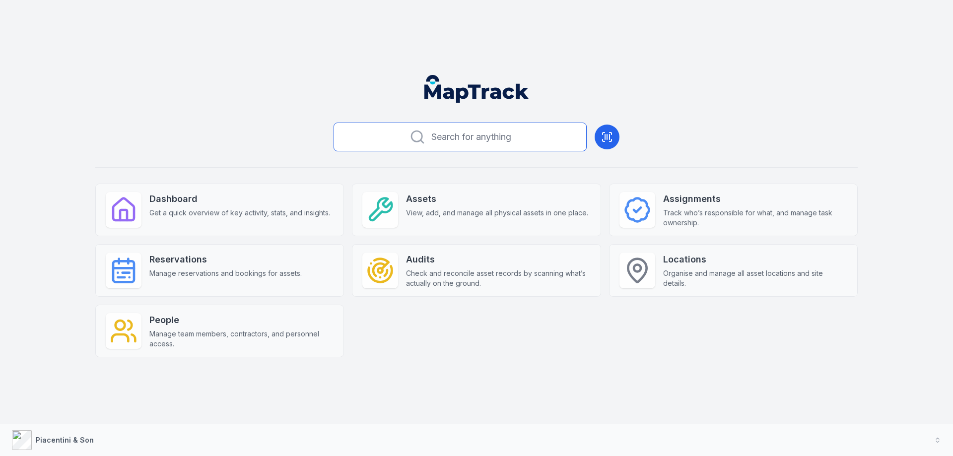
click at [464, 142] on span "Search for anything" at bounding box center [472, 137] width 80 height 14
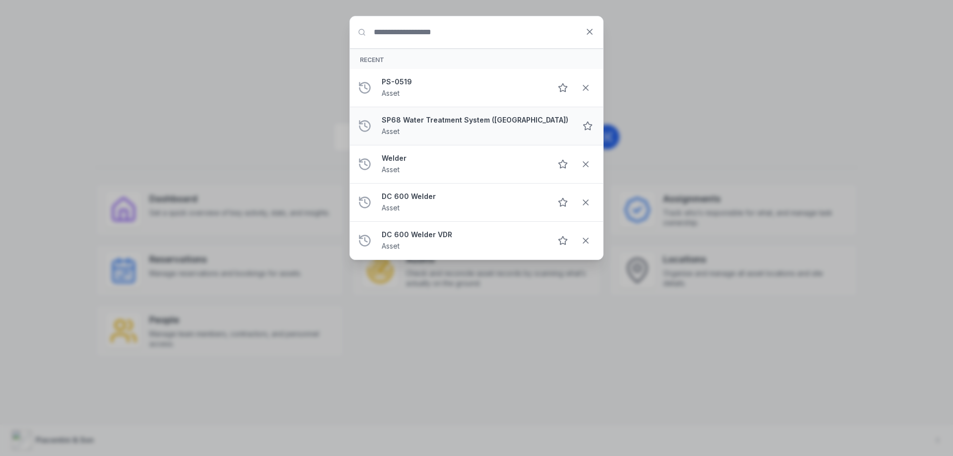
click at [441, 125] on div "SP68 Water Treatment System (Picton) Asset" at bounding box center [475, 126] width 187 height 22
